Goal: Information Seeking & Learning: Learn about a topic

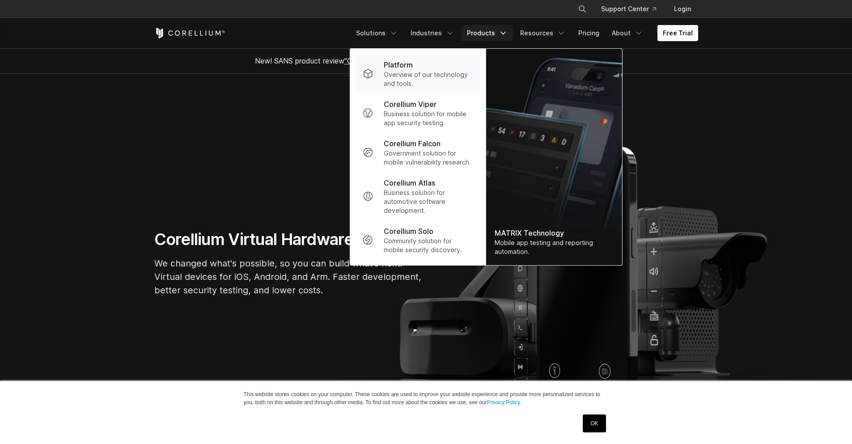
click at [410, 64] on p "Platform" at bounding box center [398, 65] width 29 height 11
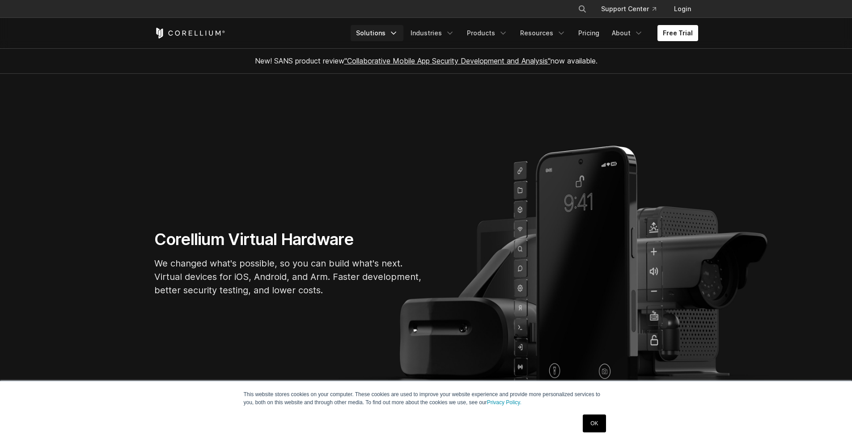
click at [386, 33] on link "Solutions" at bounding box center [377, 33] width 53 height 16
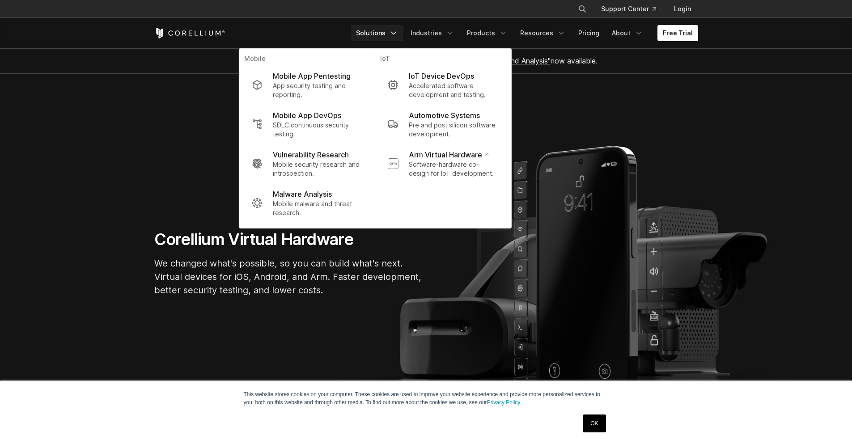
click at [188, 121] on section "Corellium Virtual Hardware We changed what's possible, so you can build what's …" at bounding box center [426, 267] width 852 height 387
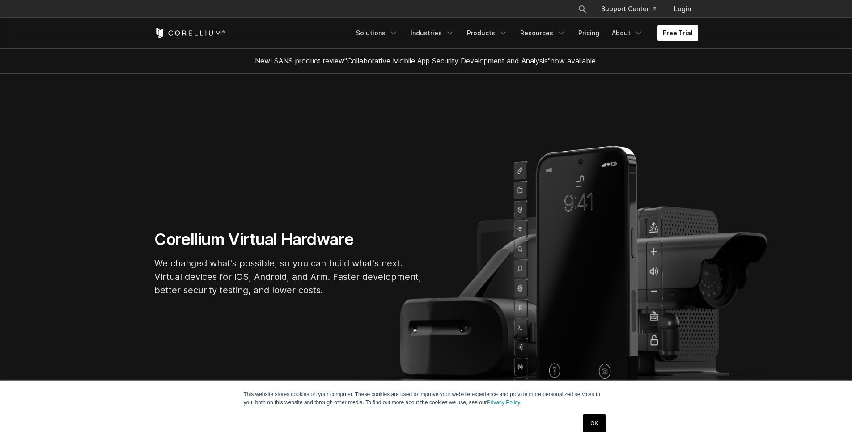
click at [275, 244] on h1 "Corellium Virtual Hardware" at bounding box center [288, 240] width 268 height 20
click at [593, 32] on link "Pricing" at bounding box center [589, 33] width 32 height 16
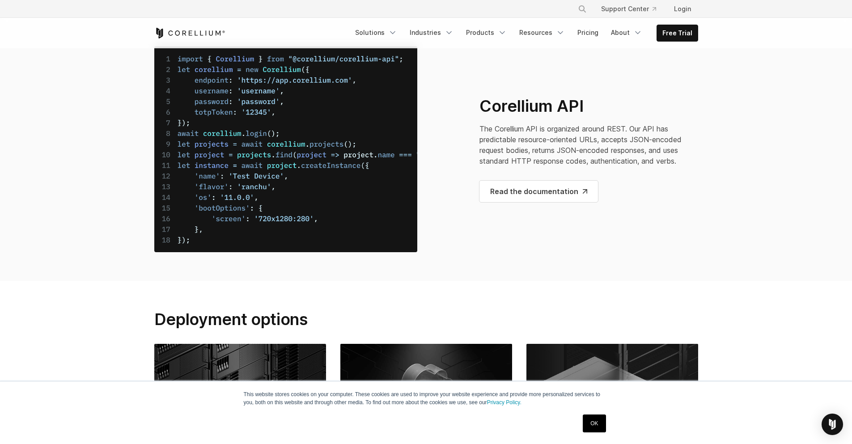
scroll to position [3319, 0]
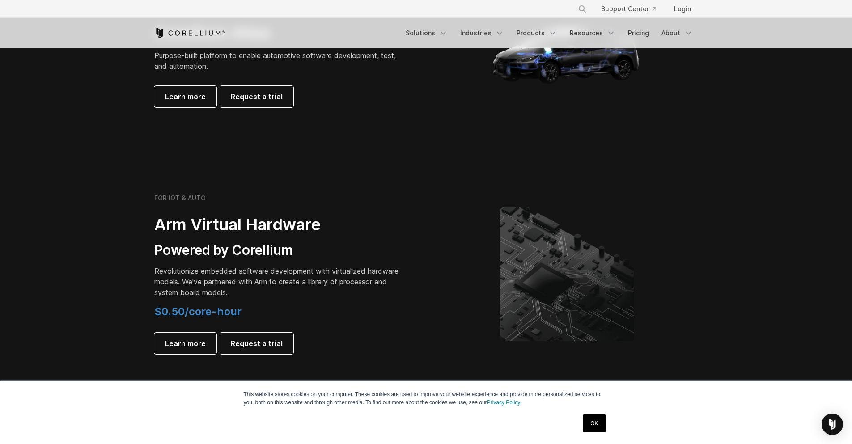
scroll to position [940, 0]
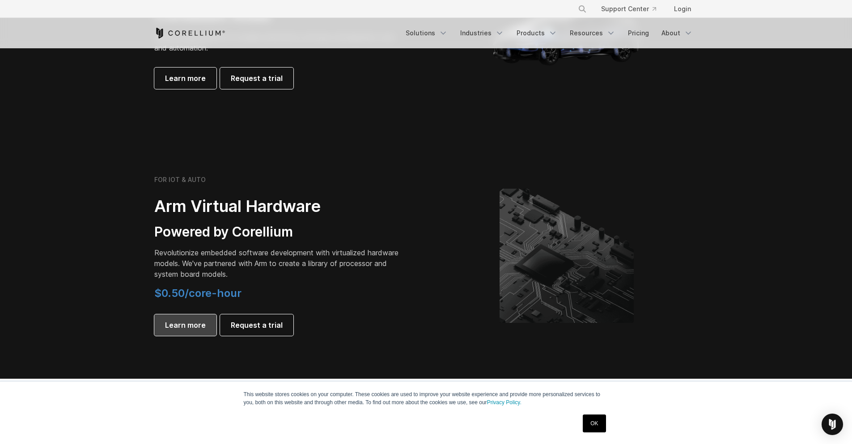
click at [182, 328] on span "Learn more" at bounding box center [185, 325] width 41 height 11
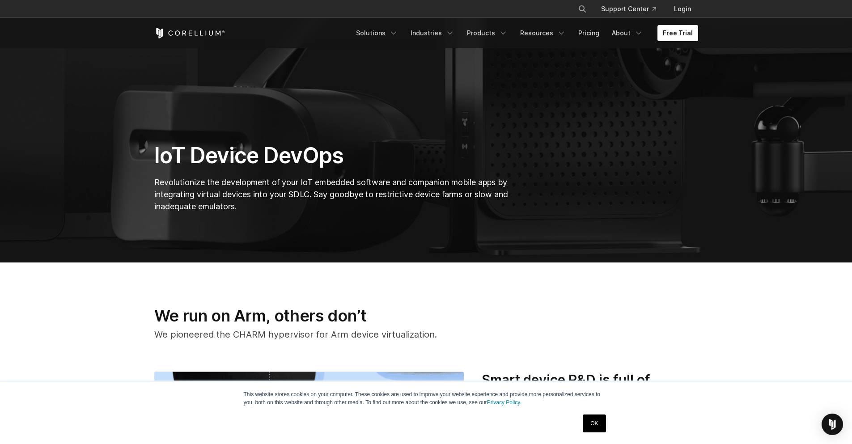
scroll to position [45, 0]
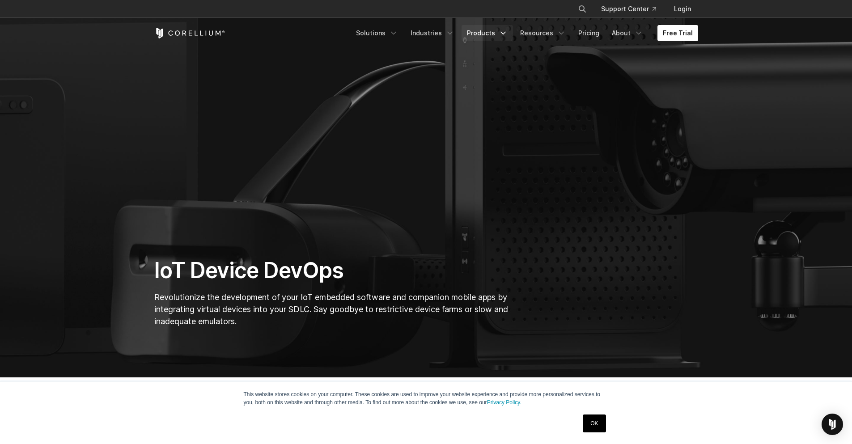
click at [504, 34] on icon "Navigation Menu" at bounding box center [503, 33] width 9 height 9
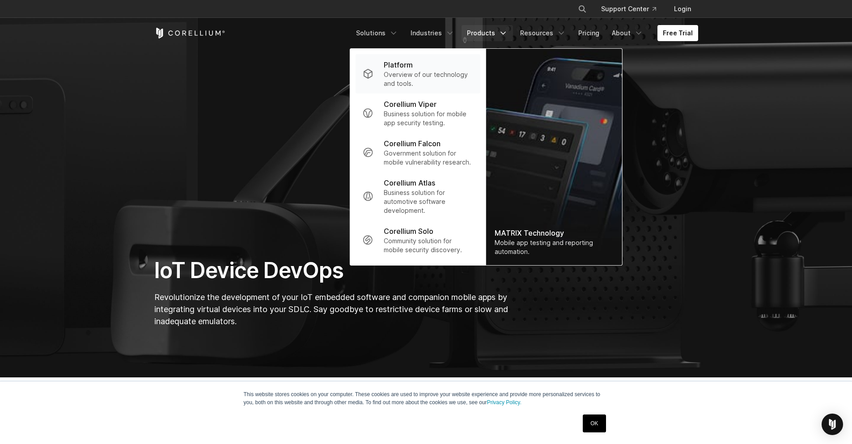
click at [414, 72] on p "Overview of our technology and tools." at bounding box center [428, 79] width 89 height 18
